Goal: Information Seeking & Learning: Learn about a topic

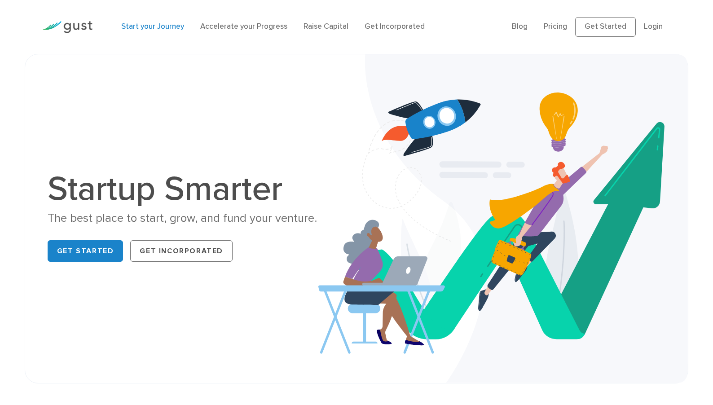
click at [157, 30] on link "Start your Journey" at bounding box center [152, 26] width 63 height 9
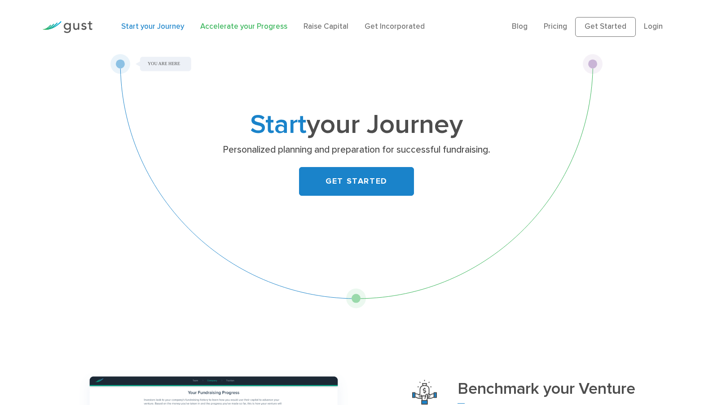
click at [264, 27] on link "Accelerate your Progress" at bounding box center [243, 26] width 87 height 9
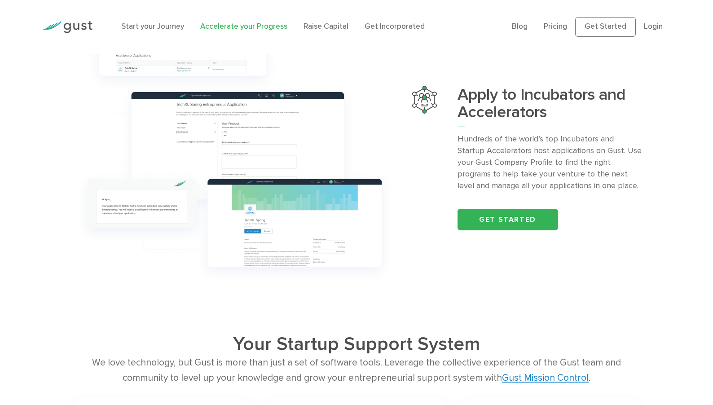
scroll to position [988, 0]
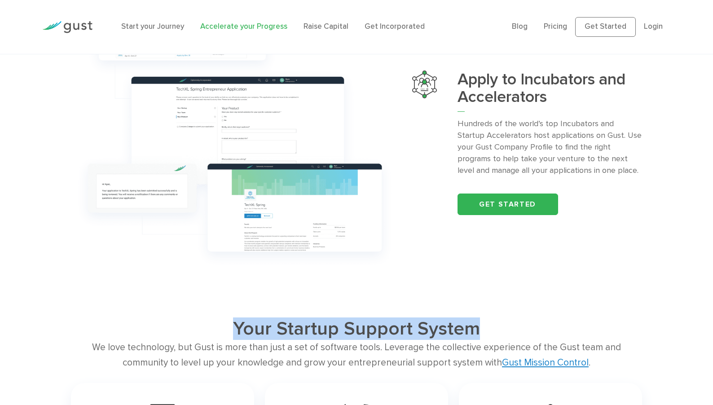
drag, startPoint x: 489, startPoint y: 329, endPoint x: 233, endPoint y: 333, distance: 256.0
click at [233, 333] on h2 "Your Startup Support System" at bounding box center [356, 328] width 457 height 22
copy h2 "Your Startup Support System"
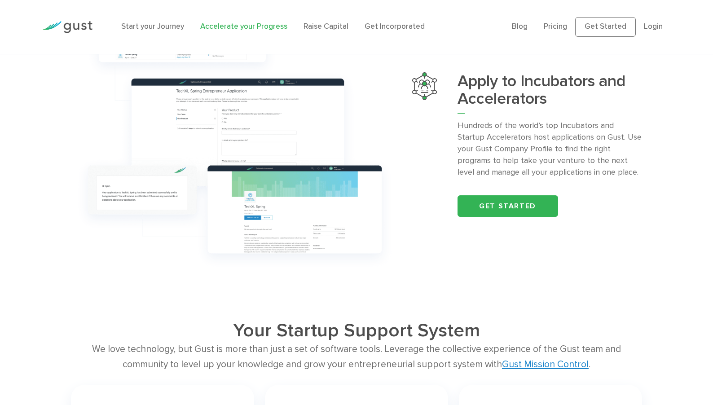
scroll to position [914, 0]
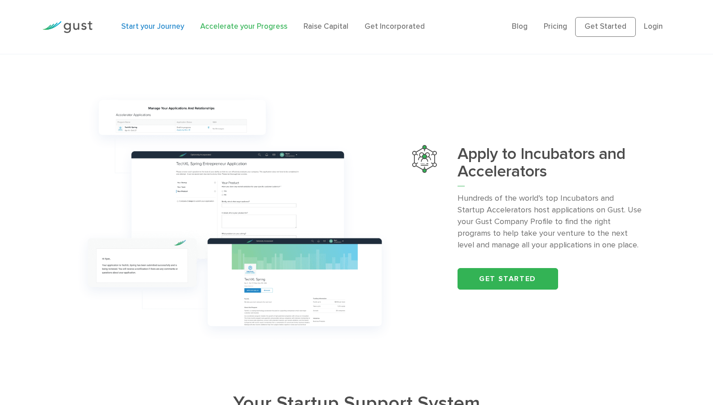
click at [144, 24] on link "Start your Journey" at bounding box center [152, 26] width 63 height 9
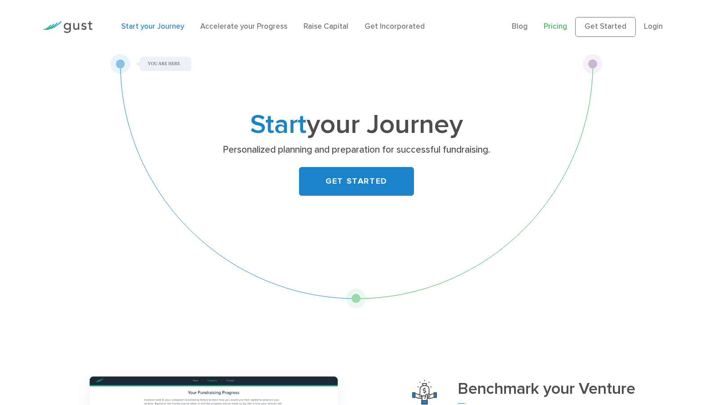
click at [554, 29] on link "Pricing" at bounding box center [555, 26] width 23 height 9
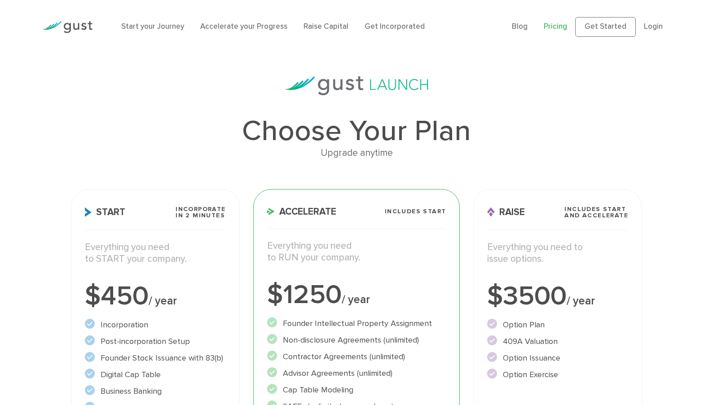
click at [160, 11] on div "Start your Journey Accelerate your Progress Raise Capital Get Incorporated Blog…" at bounding box center [356, 27] width 642 height 54
